Goal: Information Seeking & Learning: Learn about a topic

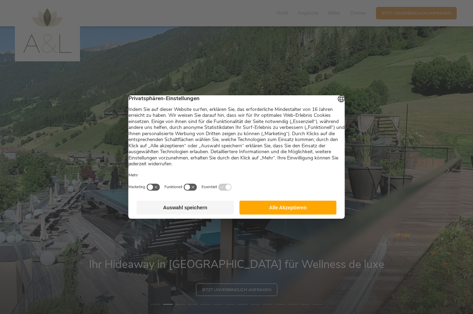
click at [309, 214] on button "Alle Akzeptieren" at bounding box center [287, 208] width 97 height 14
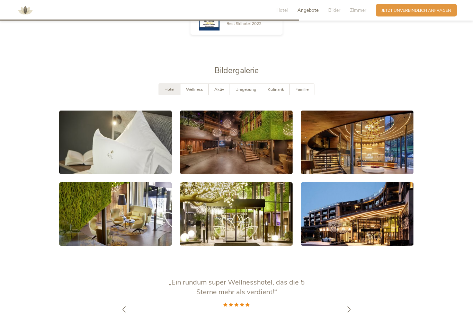
scroll to position [1131, 0]
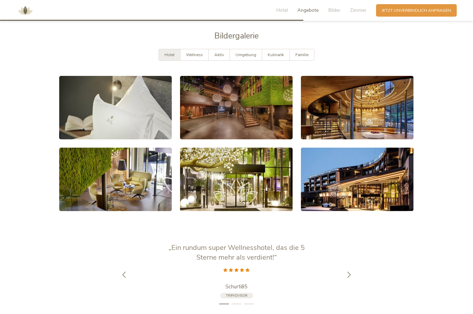
click at [250, 57] on span "Umgebung" at bounding box center [246, 55] width 21 height 6
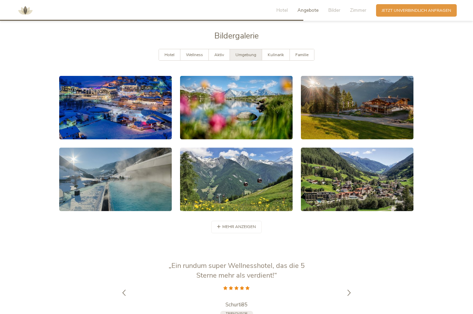
click at [246, 230] on span "mehr anzeigen" at bounding box center [239, 227] width 34 height 6
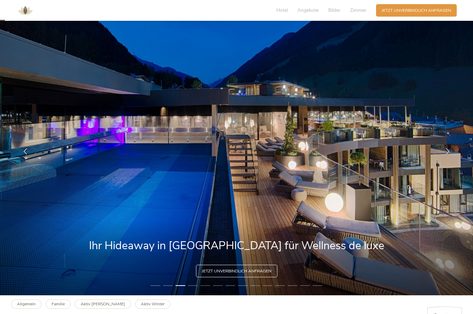
scroll to position [0, 0]
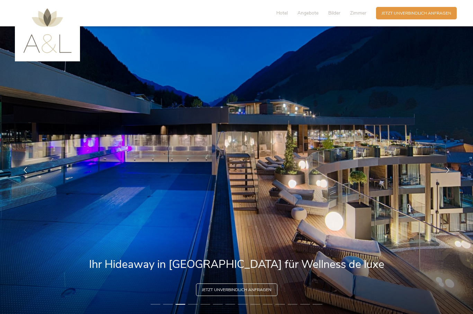
click at [291, 11] on div "Hotel Angebote Bilder Zimmer" at bounding box center [322, 13] width 107 height 12
click at [288, 16] on span "Hotel" at bounding box center [281, 13] width 11 height 7
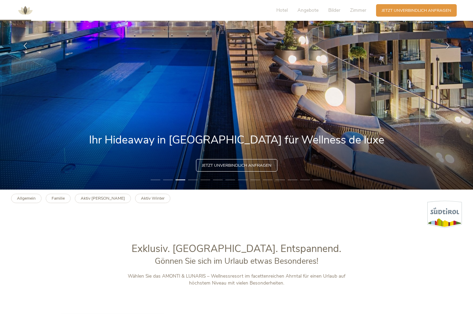
scroll to position [123, 0]
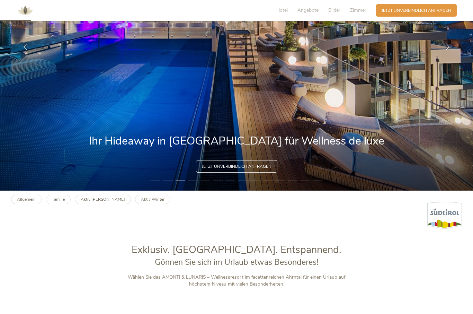
click at [281, 11] on span "Hotel" at bounding box center [281, 10] width 11 height 7
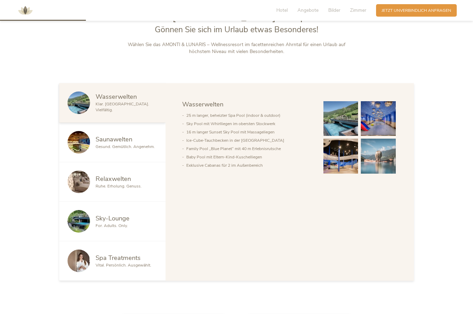
scroll to position [362, 0]
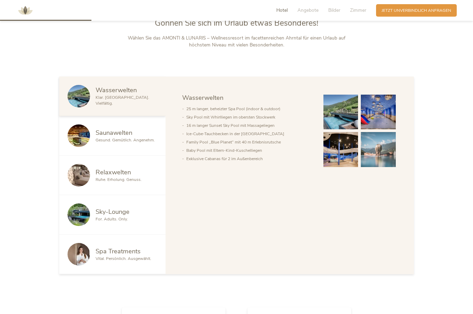
click at [345, 130] on img at bounding box center [340, 112] width 35 height 35
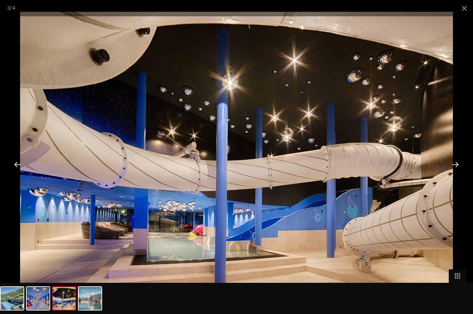
click at [461, 10] on span at bounding box center [464, 8] width 17 height 16
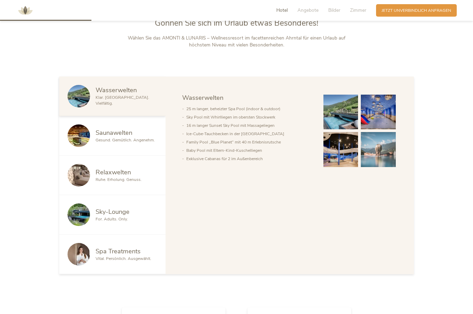
click at [122, 143] on span "Gesund. Gemütlich. Angenehm." at bounding box center [125, 140] width 59 height 6
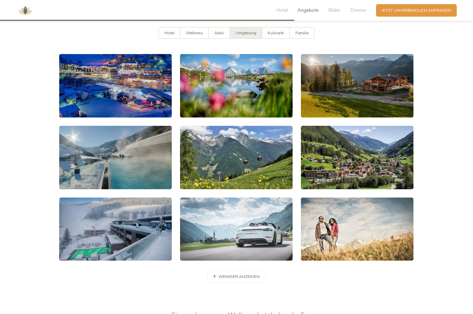
scroll to position [1153, 0]
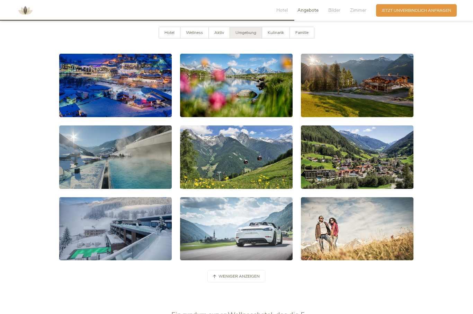
click at [220, 35] on span "Aktiv" at bounding box center [219, 33] width 10 height 6
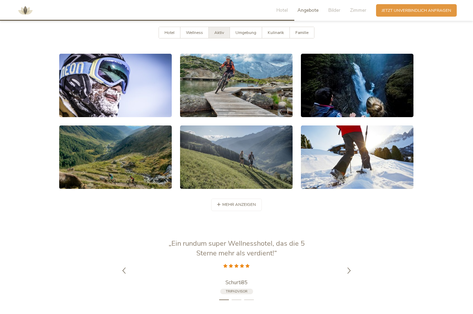
click at [251, 211] on div "mehr anzeigen weniger anzeigen" at bounding box center [236, 202] width 363 height 18
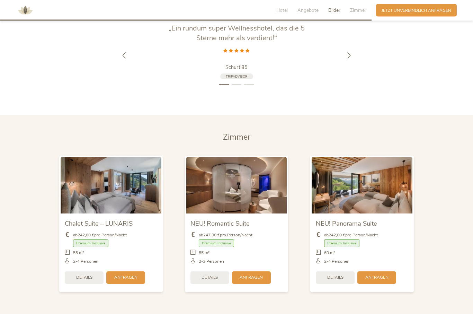
scroll to position [1511, 0]
click at [344, 64] on div at bounding box center [348, 55] width 17 height 17
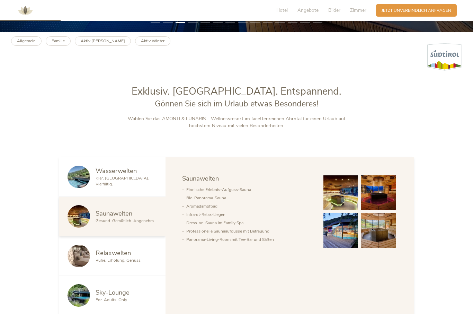
scroll to position [243, 0]
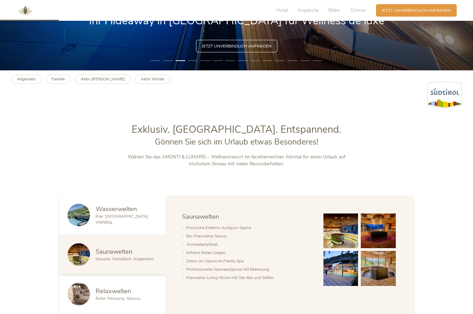
click at [92, 84] on link "Aktiv Sommer" at bounding box center [103, 78] width 56 height 9
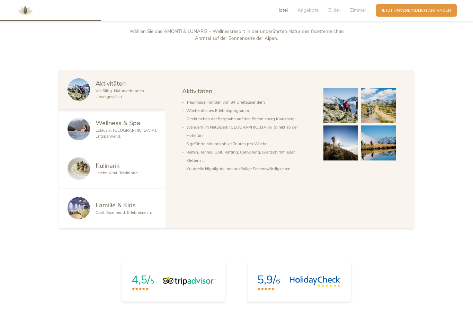
scroll to position [369, 0]
click at [135, 149] on div "Wellness & Spa Exklusiv. [GEOGRAPHIC_DATA]. Entspannend." at bounding box center [112, 128] width 106 height 39
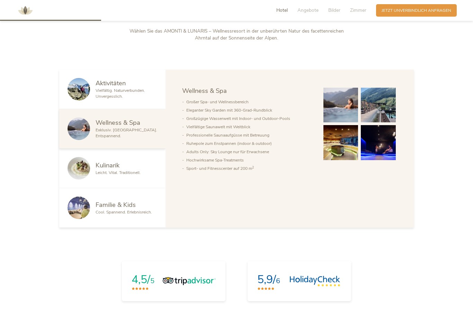
click at [141, 176] on div "Leicht. Vital. Traditionell." at bounding box center [127, 173] width 62 height 6
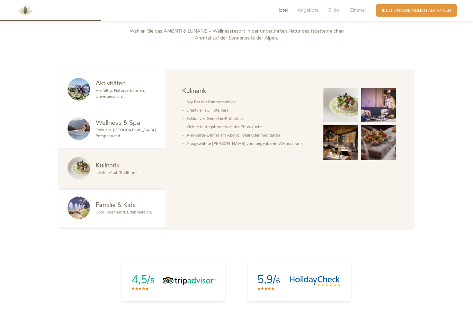
click at [139, 175] on span "Leicht. Vital. Traditionell." at bounding box center [118, 173] width 45 height 6
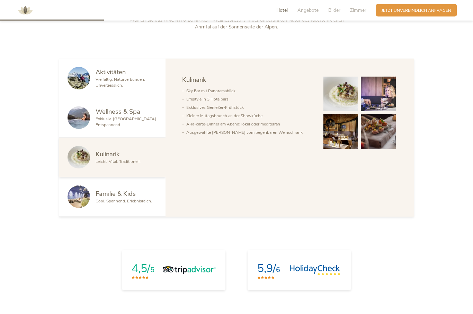
scroll to position [380, 0]
click at [138, 204] on span "Cool. Spannend. Erlebnisreich." at bounding box center [124, 201] width 56 height 6
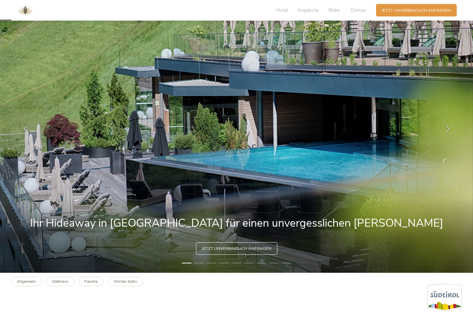
scroll to position [39, 0]
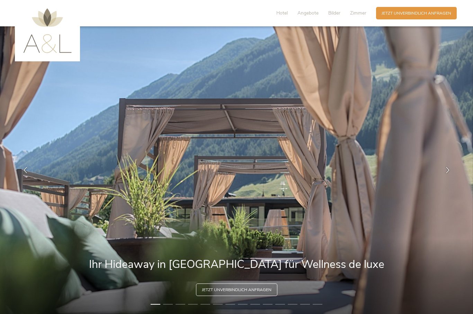
click at [360, 16] on span "Zimmer" at bounding box center [358, 13] width 16 height 7
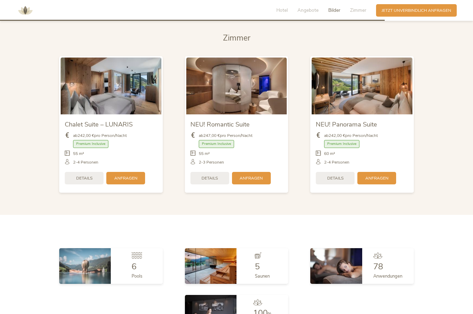
scroll to position [1458, 0]
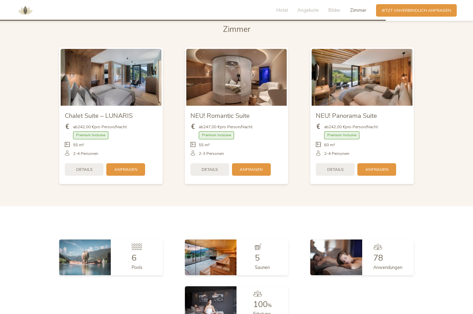
click at [248, 105] on img at bounding box center [236, 77] width 101 height 56
click at [213, 172] on span "Details" at bounding box center [210, 170] width 16 height 6
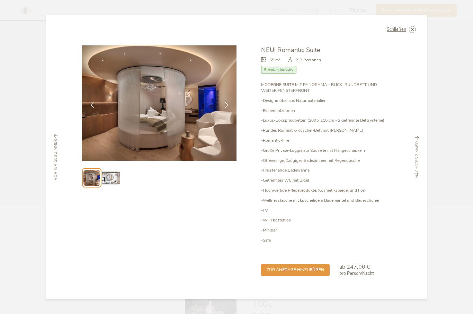
click at [227, 108] on icon at bounding box center [226, 105] width 6 height 6
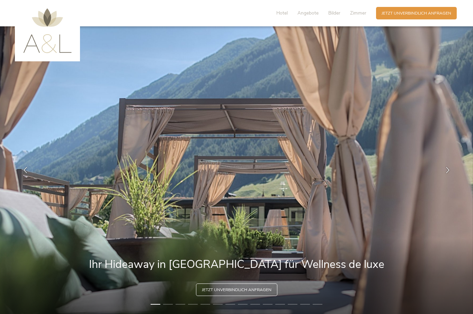
click at [359, 14] on span "Zimmer" at bounding box center [358, 13] width 16 height 7
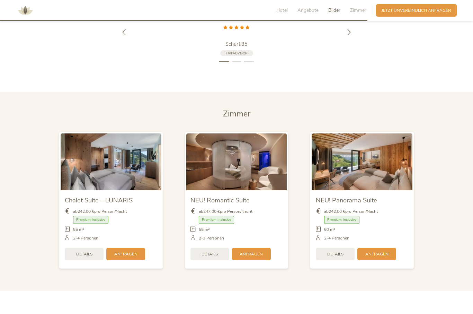
scroll to position [1377, 0]
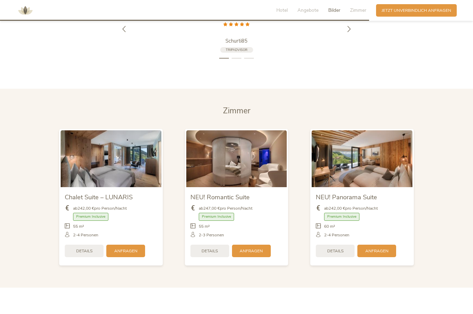
click at [393, 184] on img at bounding box center [362, 158] width 101 height 56
click at [385, 185] on img at bounding box center [362, 158] width 101 height 56
click at [341, 254] on span "Details" at bounding box center [335, 251] width 16 height 6
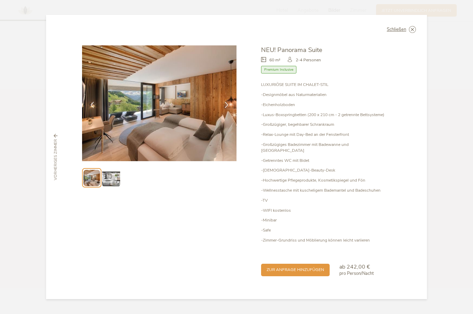
click at [397, 32] on span "Schließen" at bounding box center [396, 29] width 19 height 5
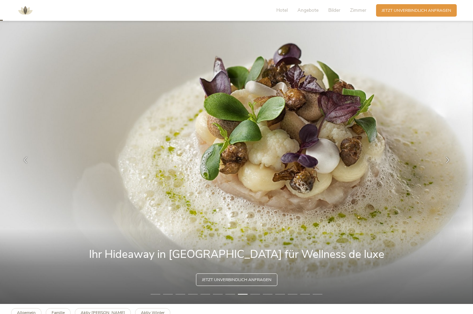
scroll to position [0, 0]
